Goal: Task Accomplishment & Management: Manage account settings

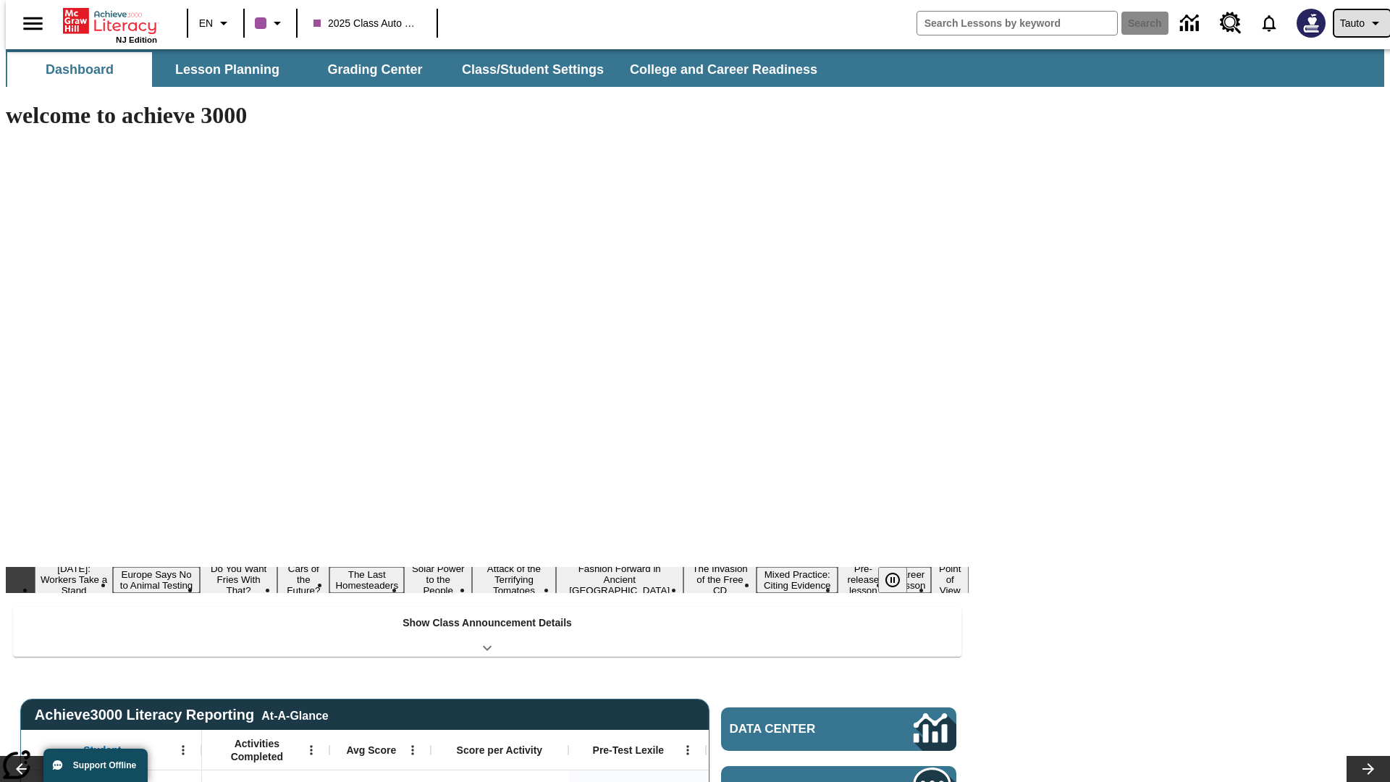
click at [1355, 23] on span "Tauto" at bounding box center [1352, 23] width 25 height 15
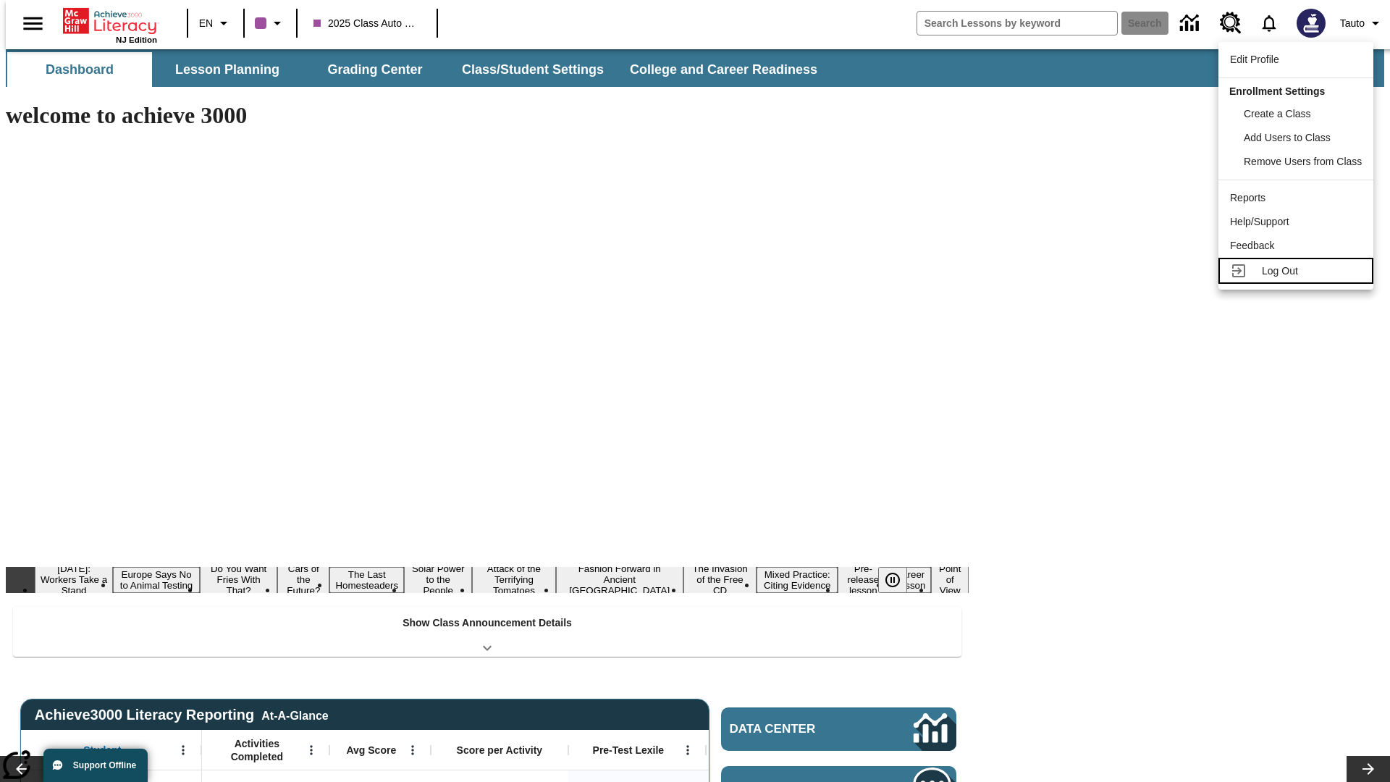
click at [1298, 271] on span "Log Out" at bounding box center [1280, 271] width 36 height 12
